Goal: Ask a question

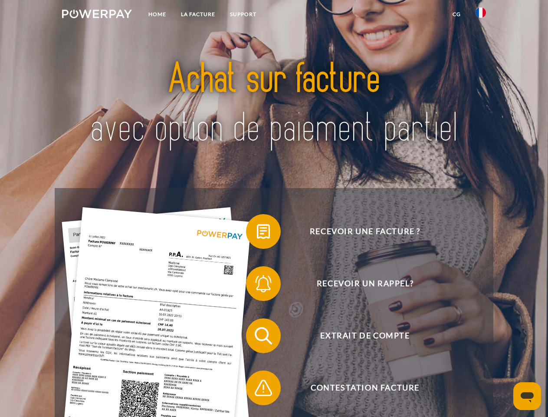
click at [97, 15] on img at bounding box center [97, 14] width 70 height 9
click at [481, 15] on img at bounding box center [481, 12] width 10 height 10
click at [457, 14] on link "CG" at bounding box center [456, 15] width 23 height 16
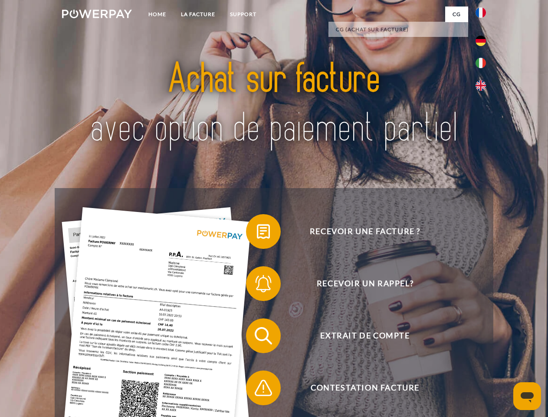
click at [257, 233] on span at bounding box center [250, 231] width 43 height 43
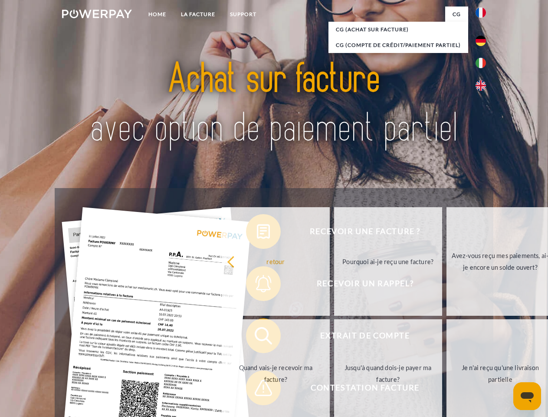
click at [257, 285] on div "Recevoir une facture ? Recevoir un rappel? Extrait de compte retour" at bounding box center [274, 361] width 439 height 347
click at [334, 337] on link "Jusqu'à quand dois-je payer ma facture?" at bounding box center [388, 373] width 108 height 109
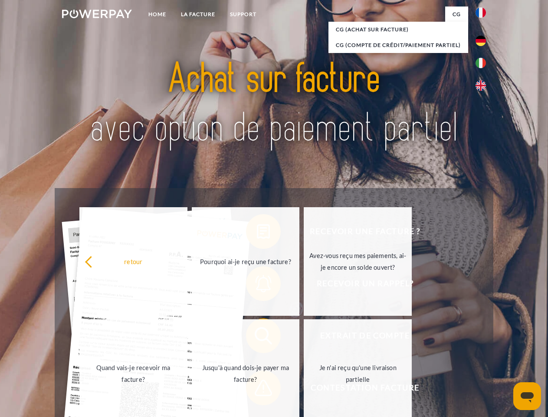
click at [304, 389] on link "Je n'ai reçu qu'une livraison partielle" at bounding box center [358, 373] width 108 height 109
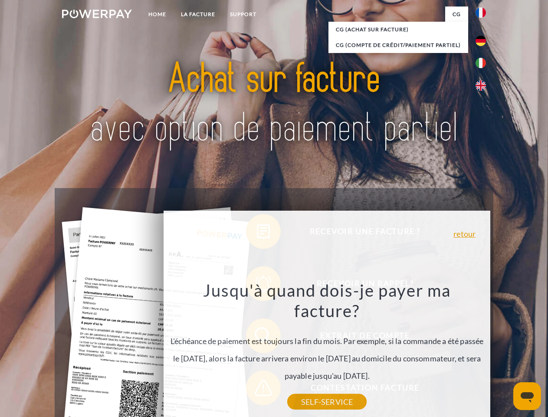
click at [528, 396] on icon "Ouvrir la fenêtre de messagerie" at bounding box center [527, 397] width 13 height 10
